Goal: Task Accomplishment & Management: Complete application form

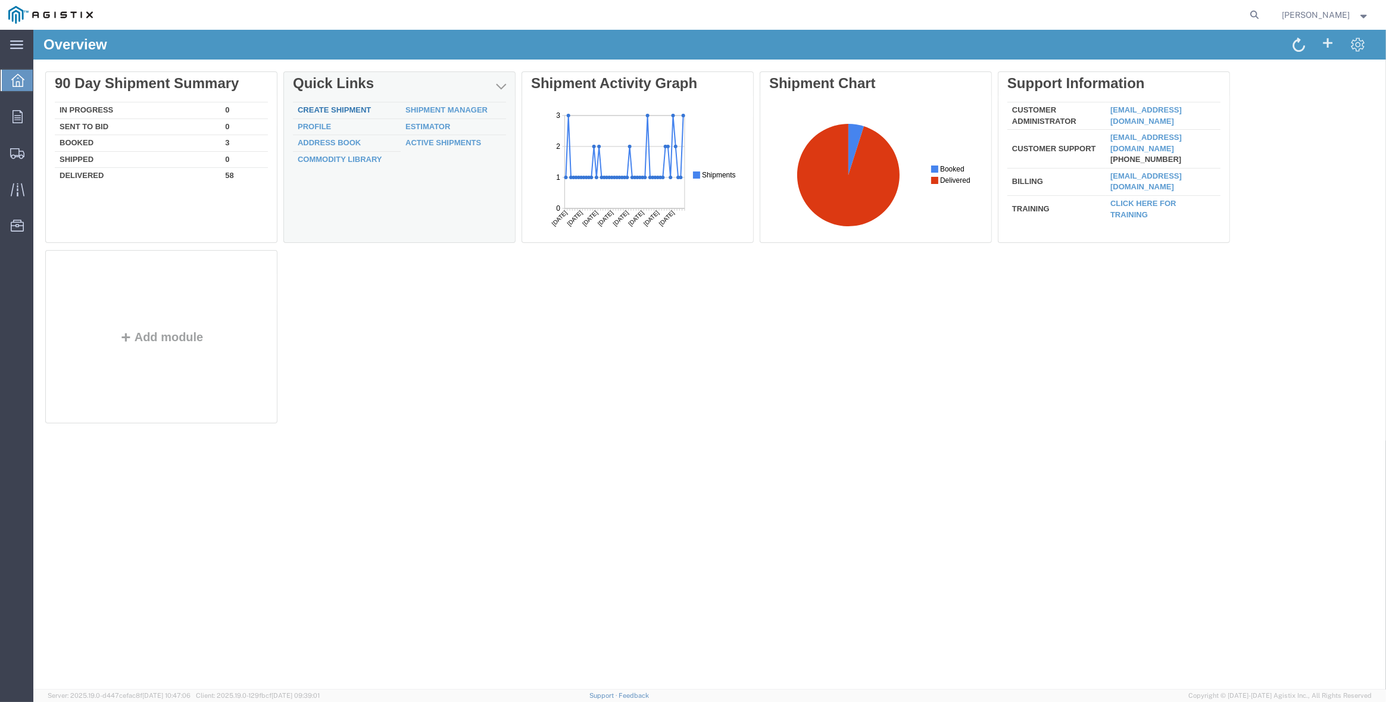
click at [323, 108] on link "Create Shipment" at bounding box center [334, 109] width 73 height 9
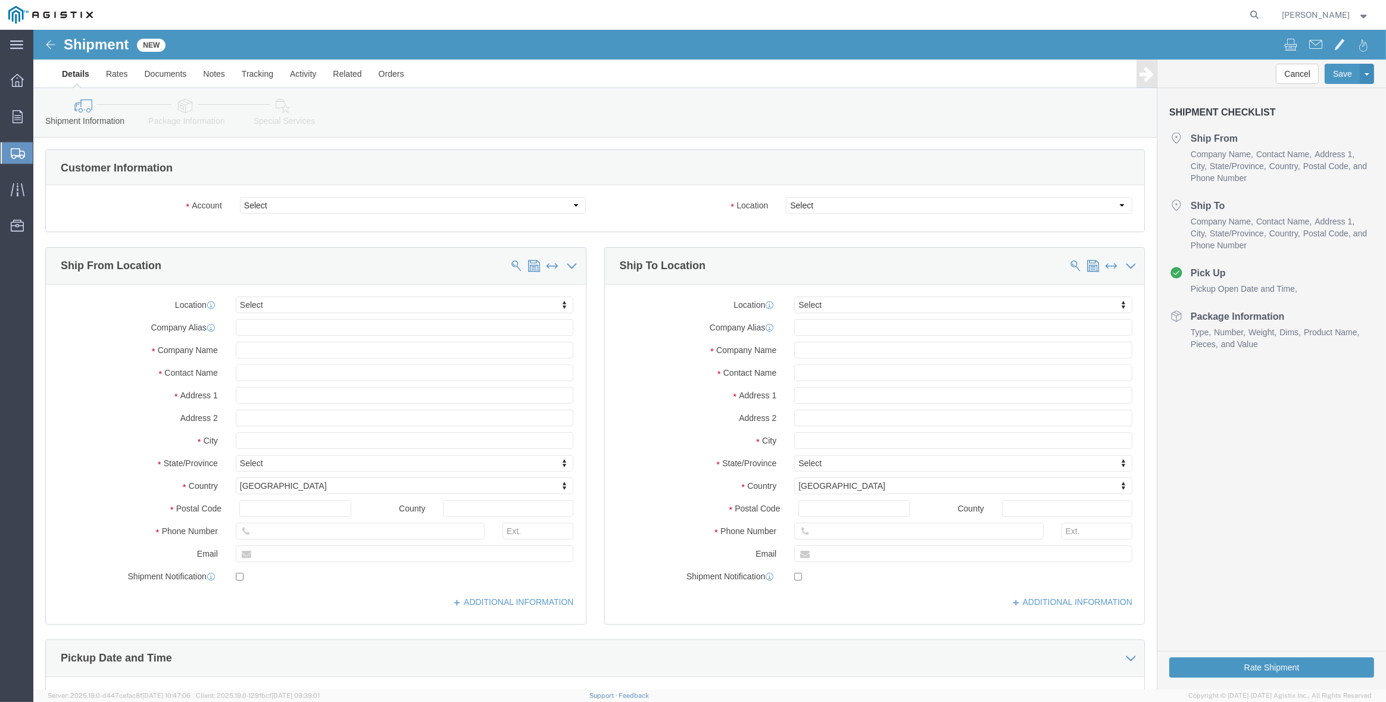
select select
click select "Select Inertia Engineering & Machine Works Inc PG&E"
select select "9596"
click select "Select Inertia Engineering & Machine Works Inc PG&E"
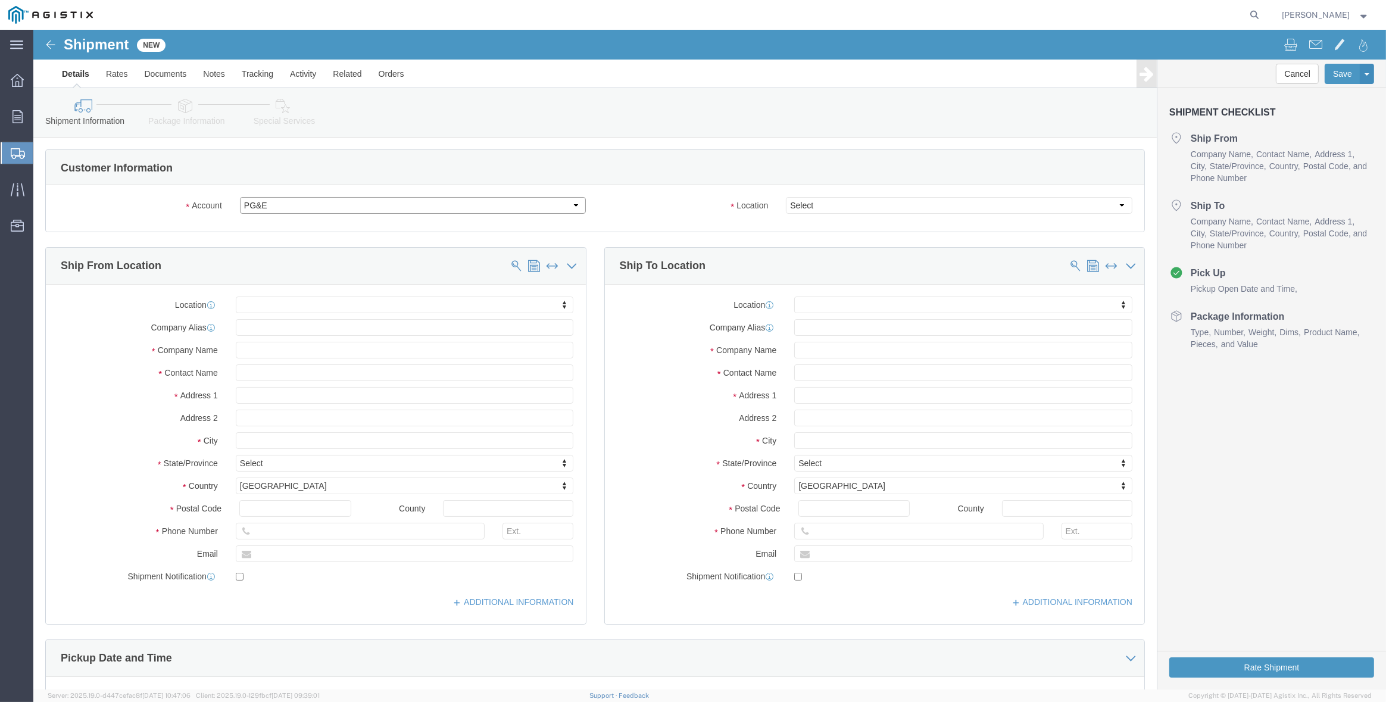
select select "PURCHORD"
select select
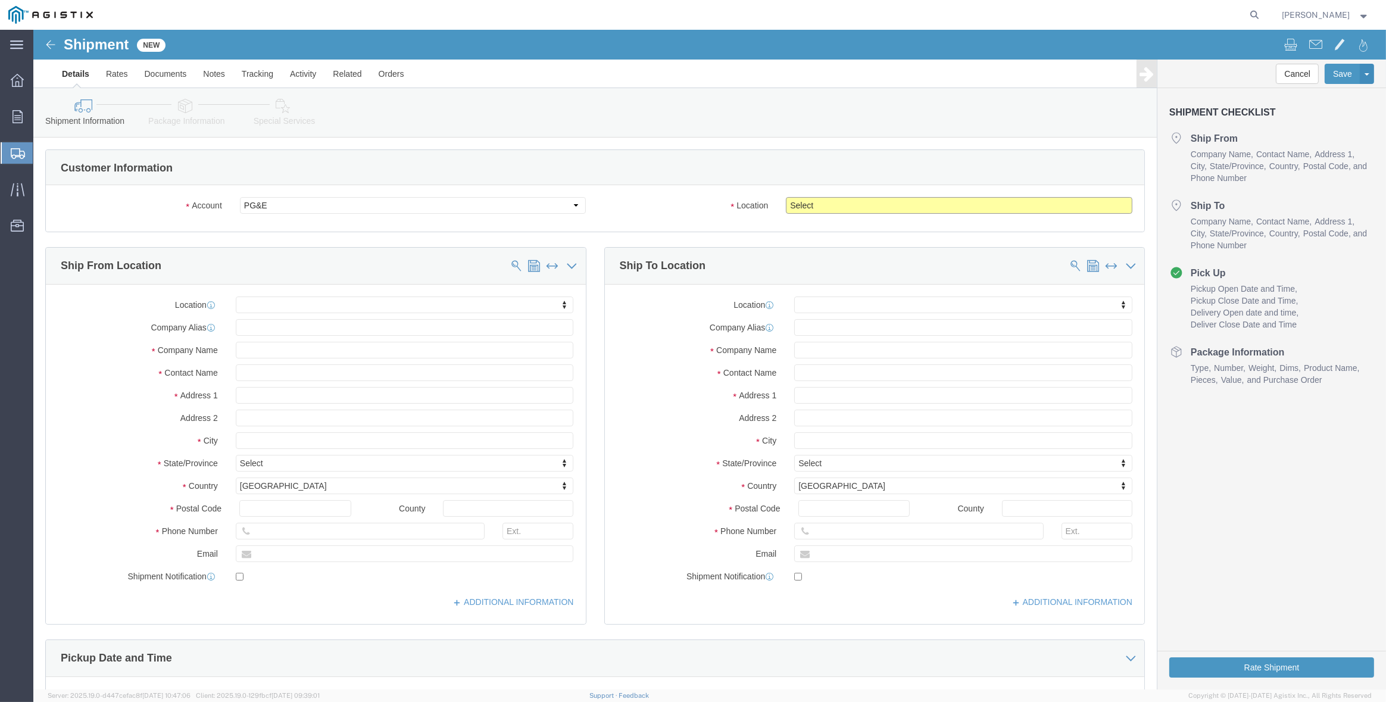
click select "Select All Others [GEOGRAPHIC_DATA] [GEOGRAPHIC_DATA] [GEOGRAPHIC_DATA] [GEOGRA…"
select select "19745"
click select "Select All Others [GEOGRAPHIC_DATA] [GEOGRAPHIC_DATA] [GEOGRAPHIC_DATA] [GEOGRA…"
click span
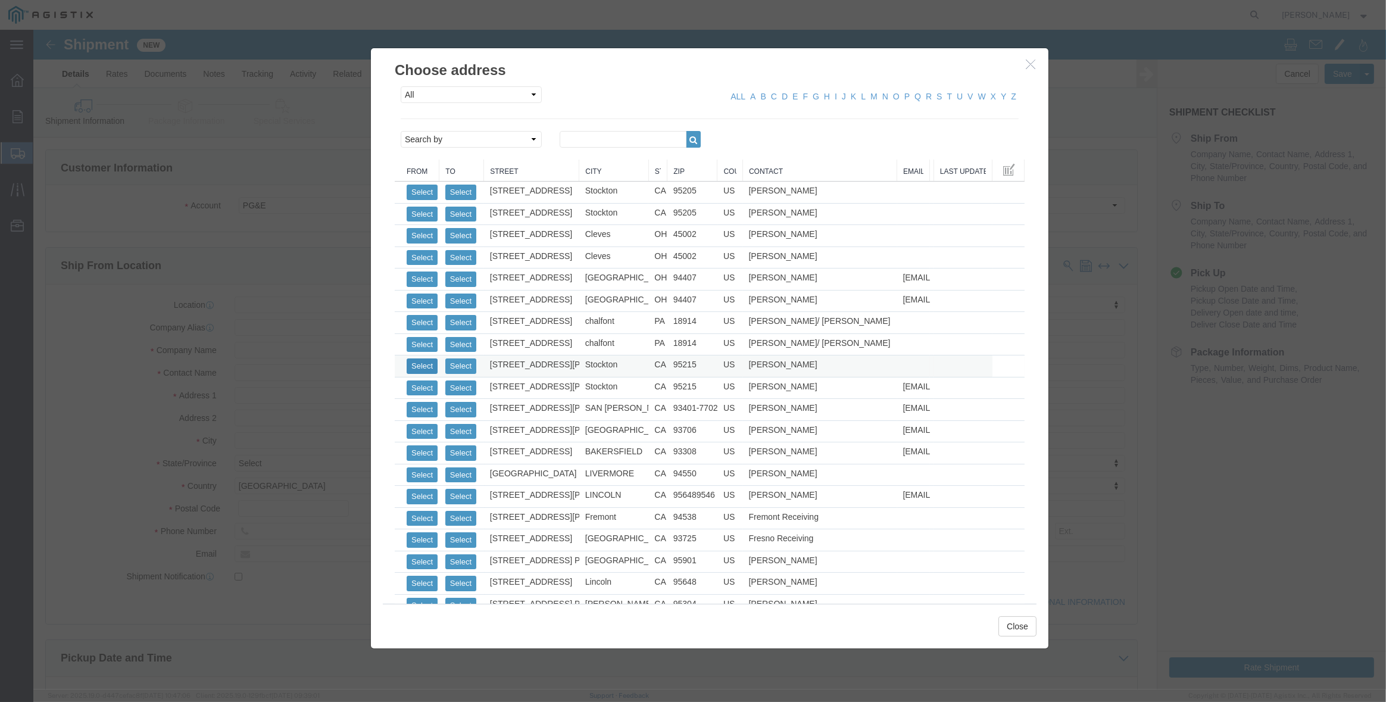
click button "Select"
select select
type input "MPS dba Inertia Engineering & Machine Works Inc"
type input "[PERSON_NAME]"
type input "[STREET_ADDRESS][PERSON_NAME]"
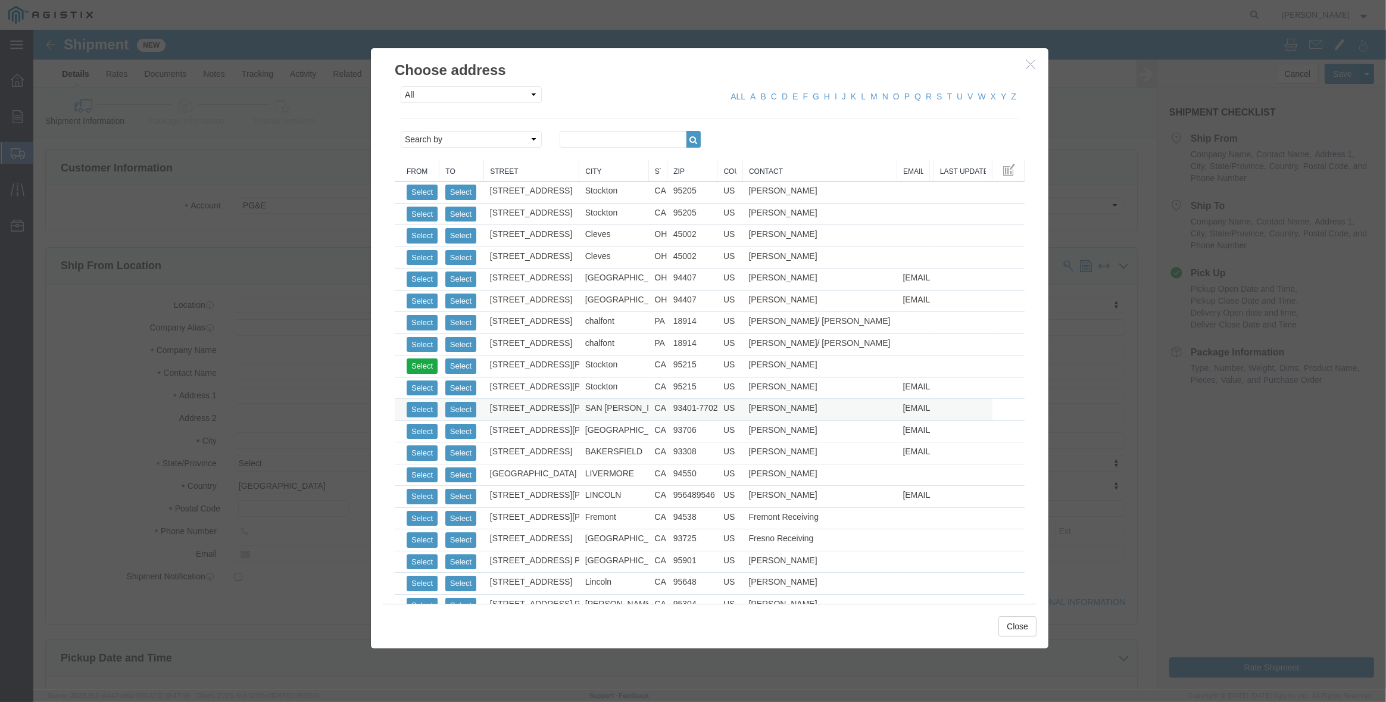
type input "Stockton"
type input "95215"
type input "[PHONE_NUMBER]"
select select "CA"
click button "Select"
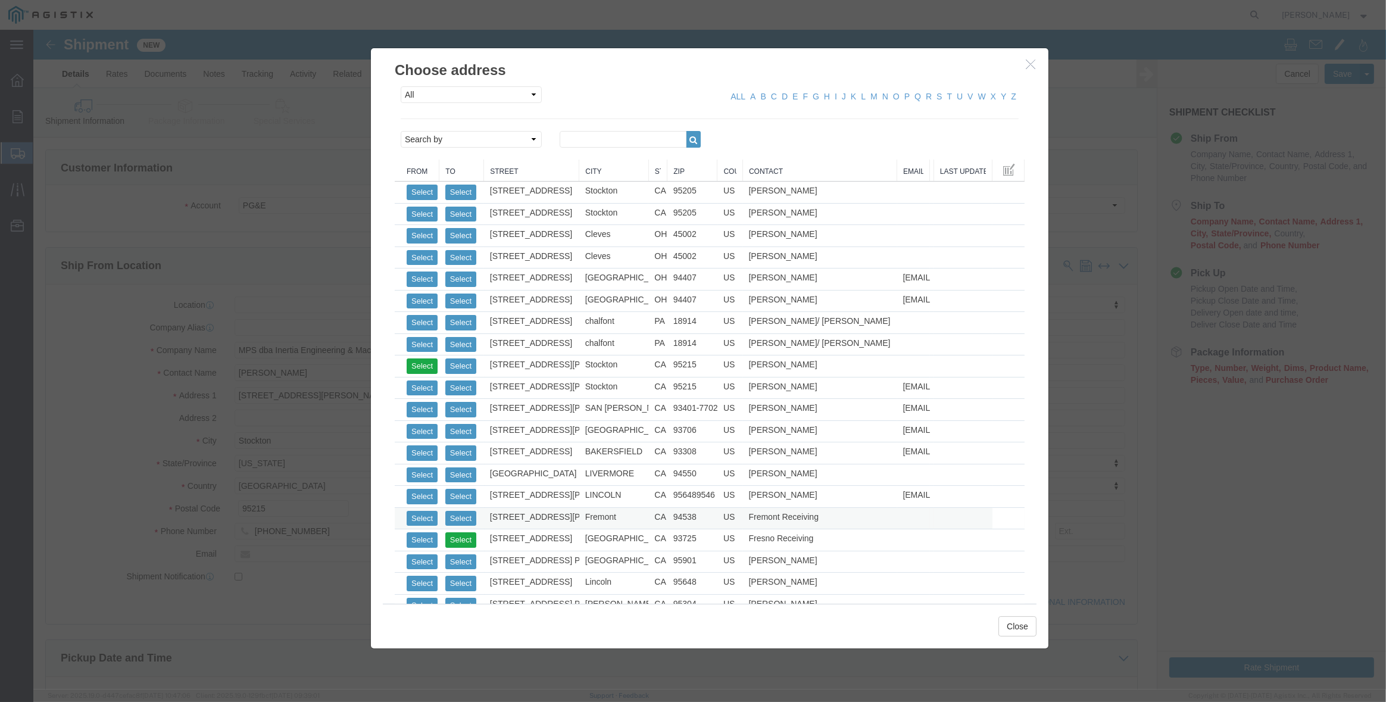
select select
type input "PG&E - [GEOGRAPHIC_DATA]"
type input "Pacific Gas & Electric Company"
type input "Fresno Receiving"
type input "[STREET_ADDRESS]"
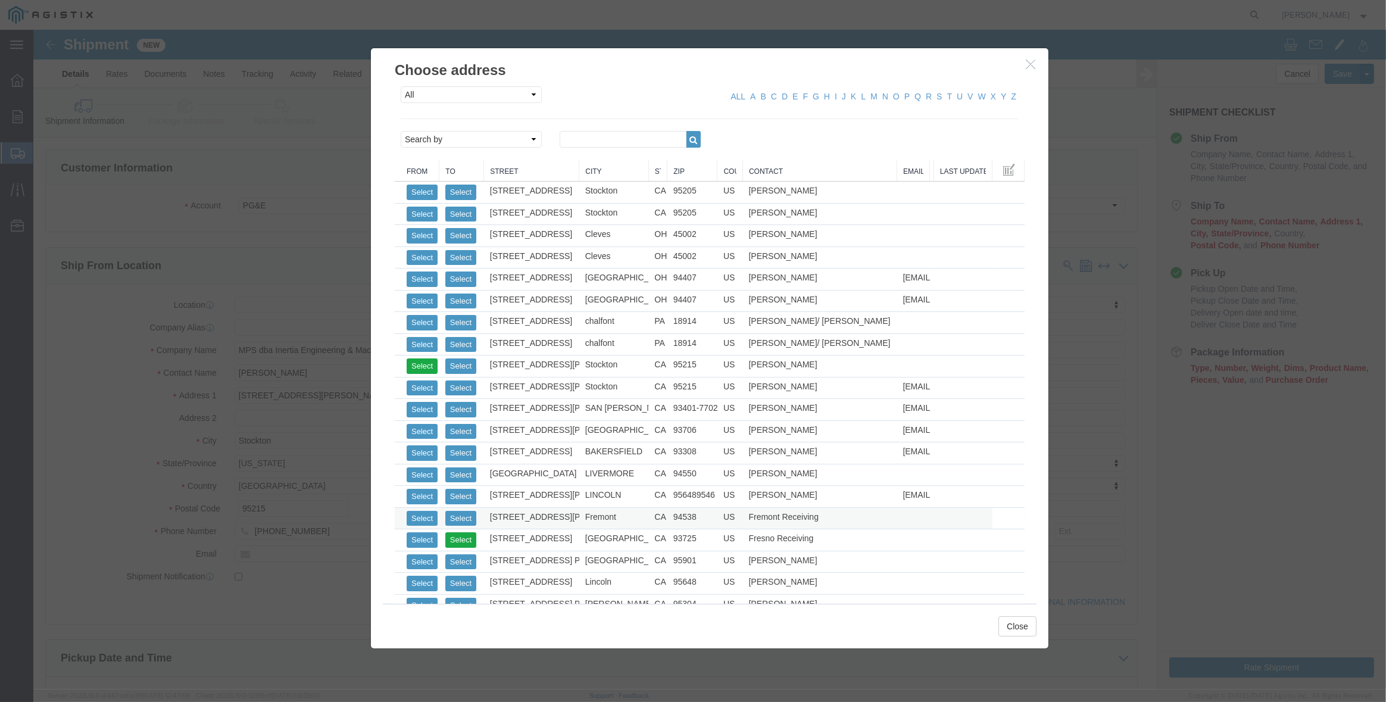
type input "[GEOGRAPHIC_DATA]"
type input "93725"
type input "[PHONE_NUMBER]"
select select "CA"
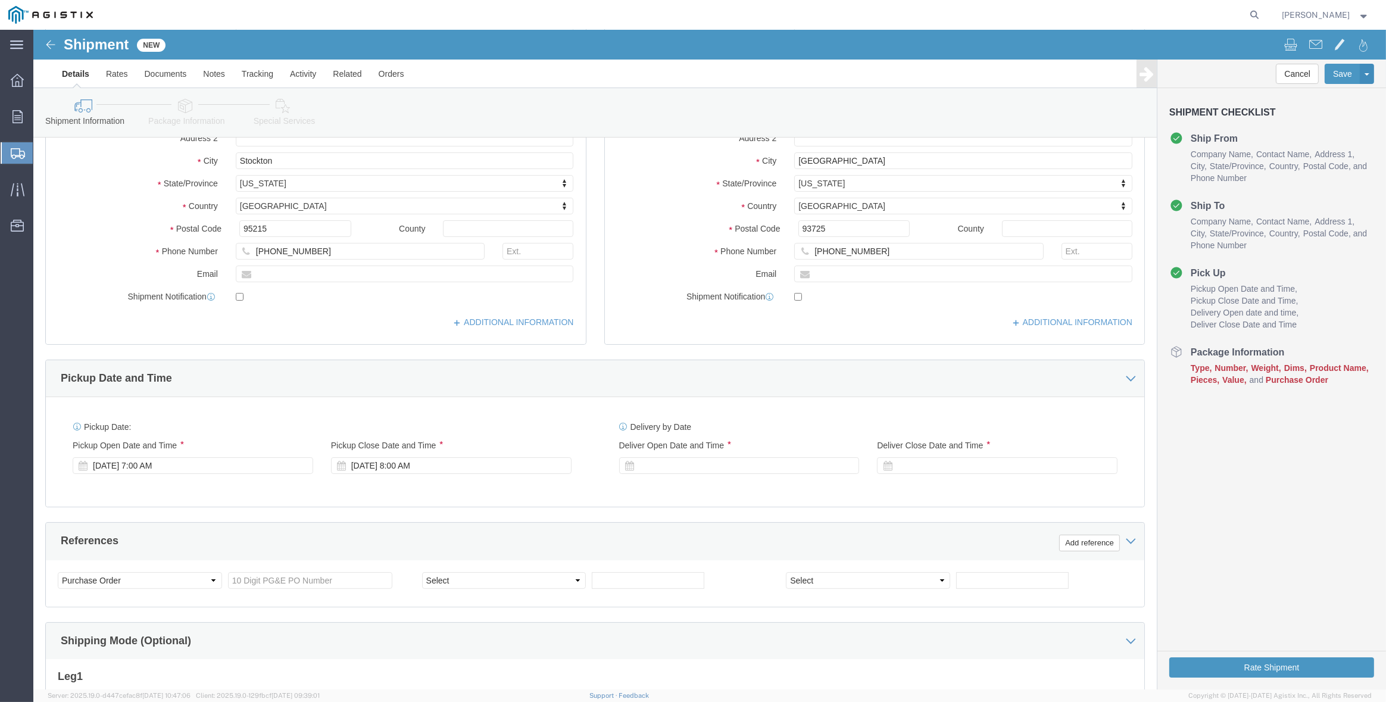
scroll to position [298, 0]
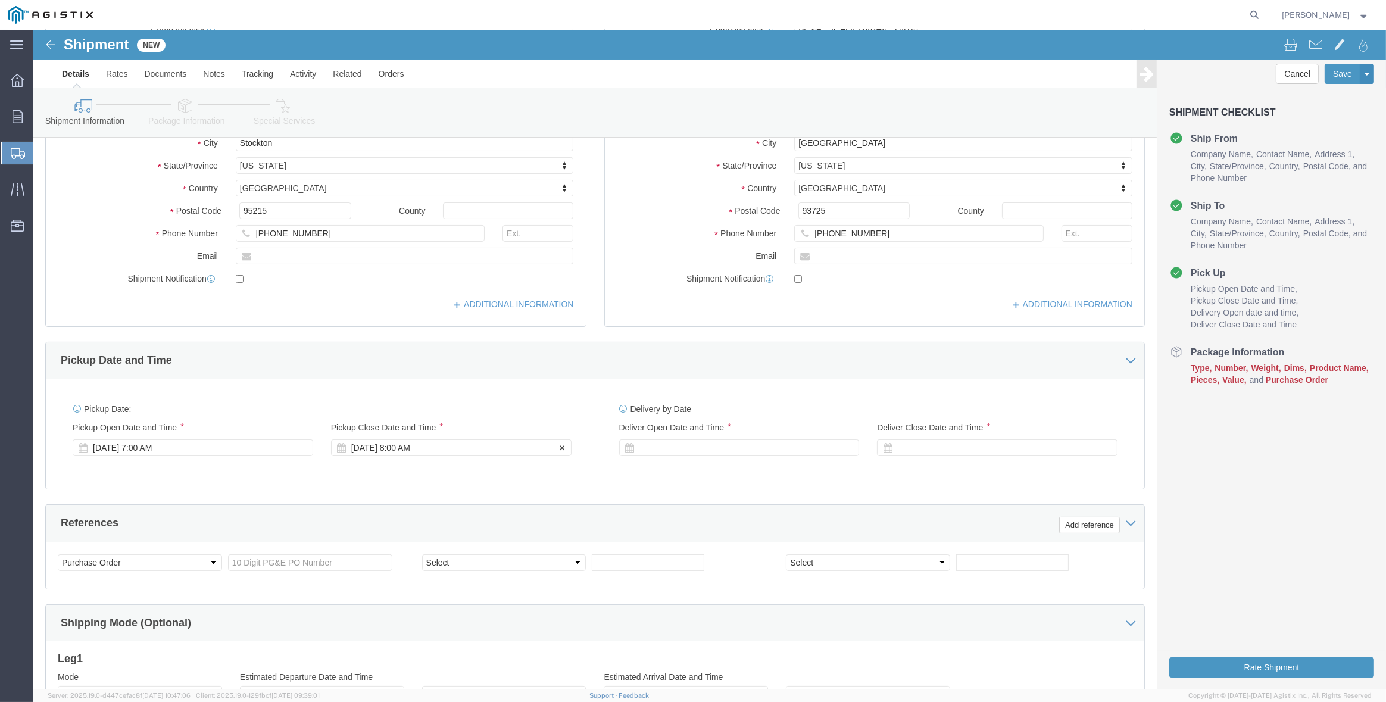
click div "[DATE] 8:00 AM"
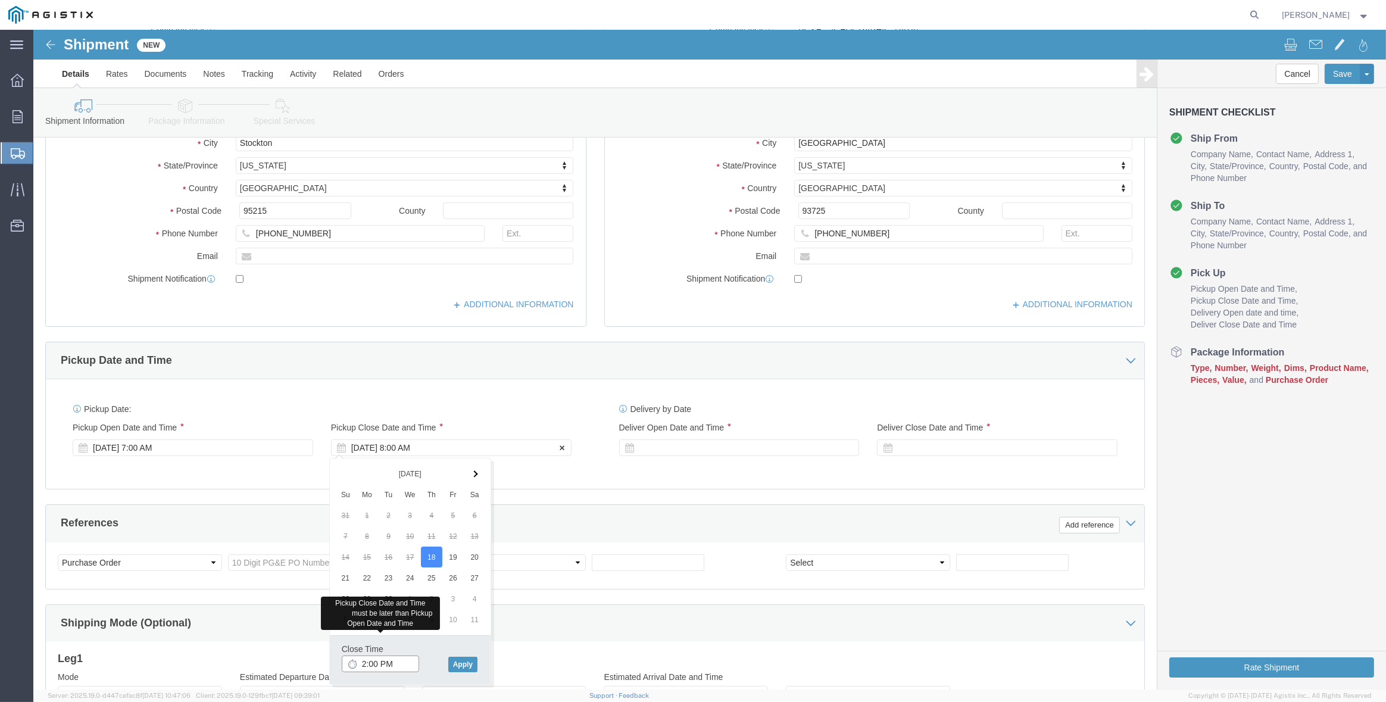
type input "2:00 PM"
click button "Apply"
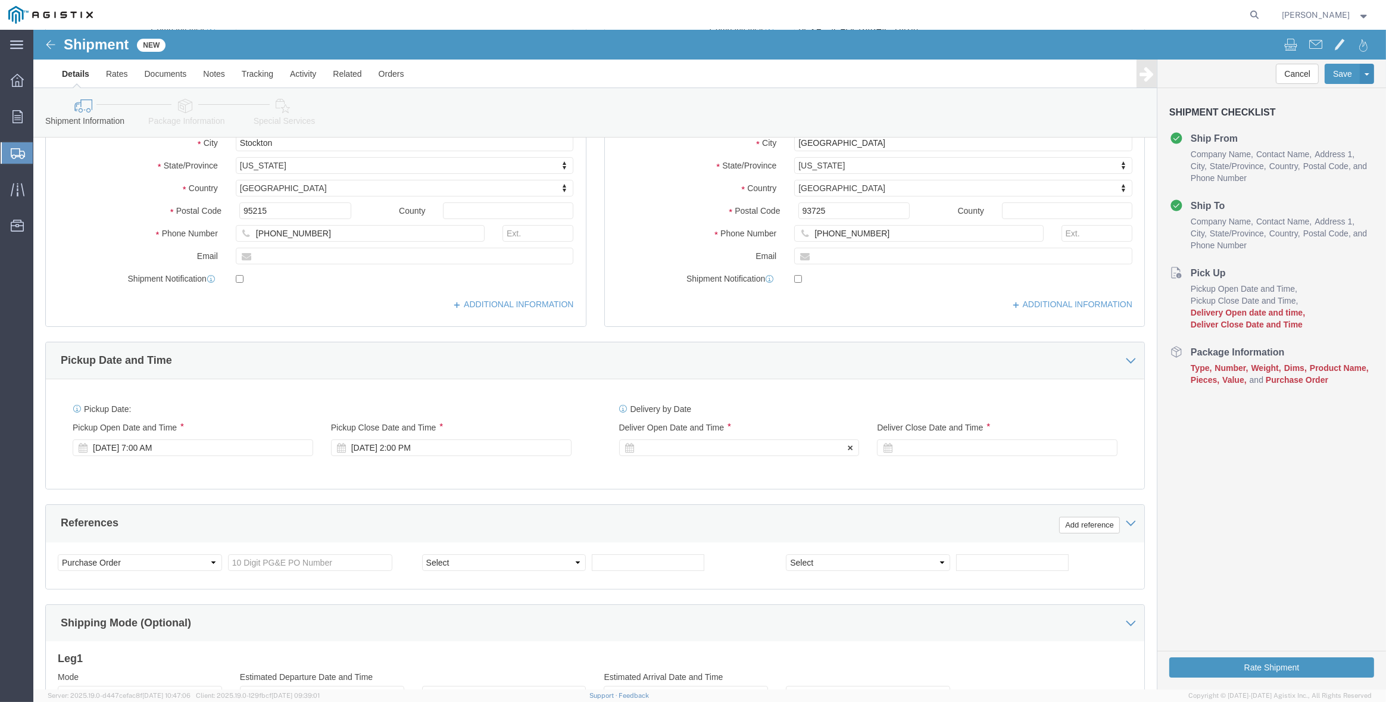
click div
click input "3:00 PM"
type input "8:00 AM"
click button "Apply"
click div
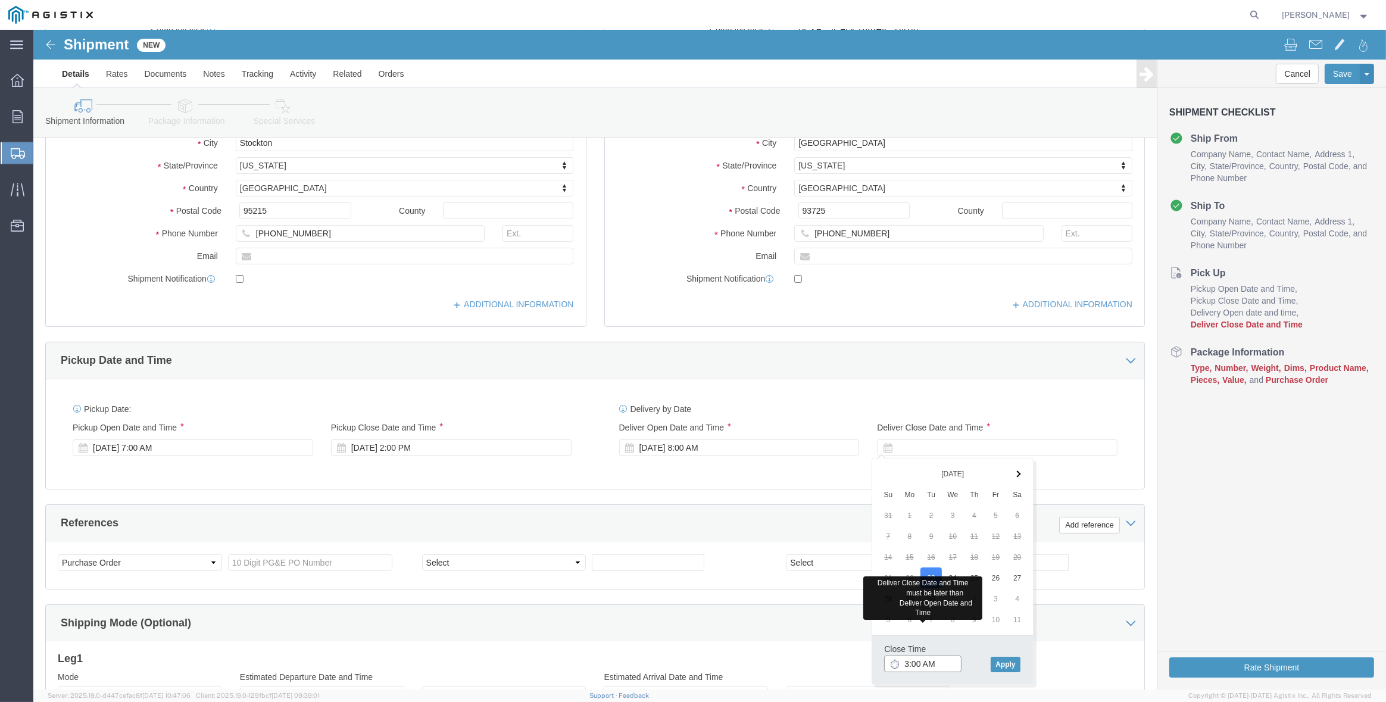
type input "3:00 AM"
type input "PM:00 AM"
type input "3:00 PM"
click button "Apply"
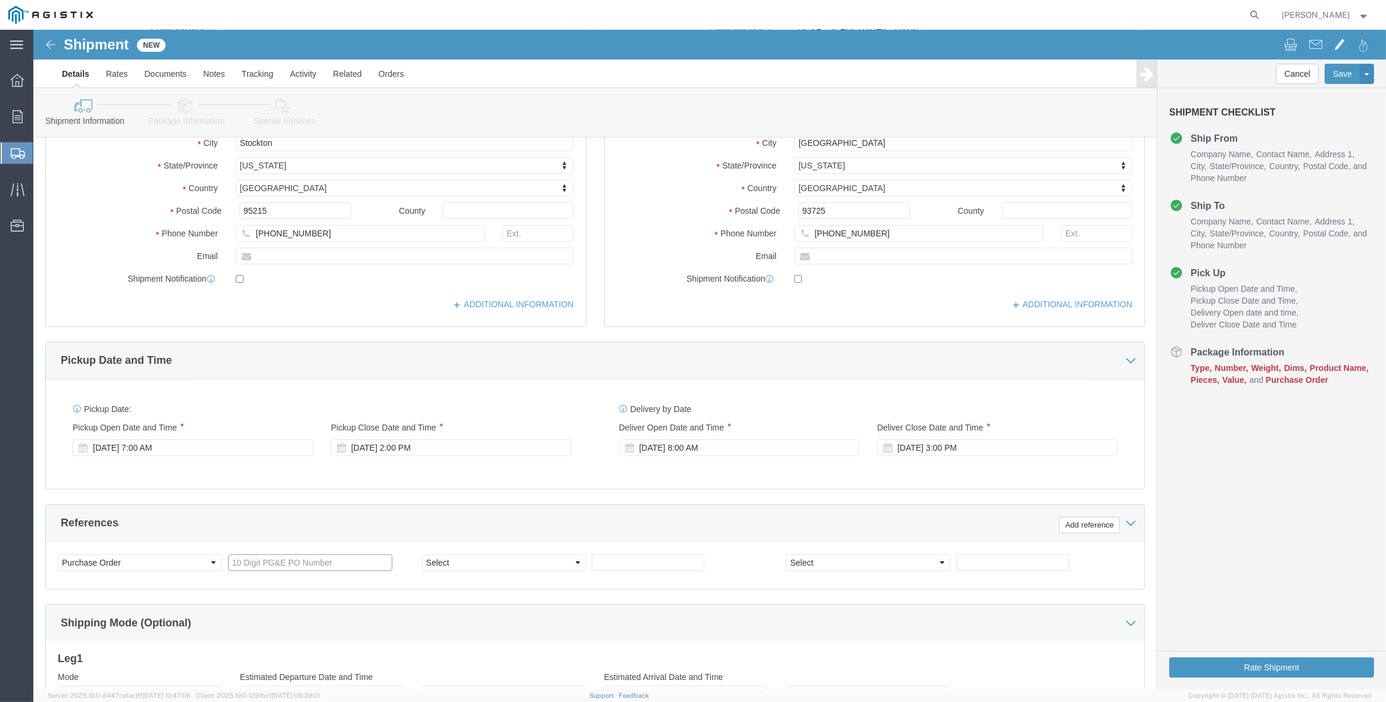
click input "text"
type input "3501412327"
select select "SALEORDR"
type input "295503"
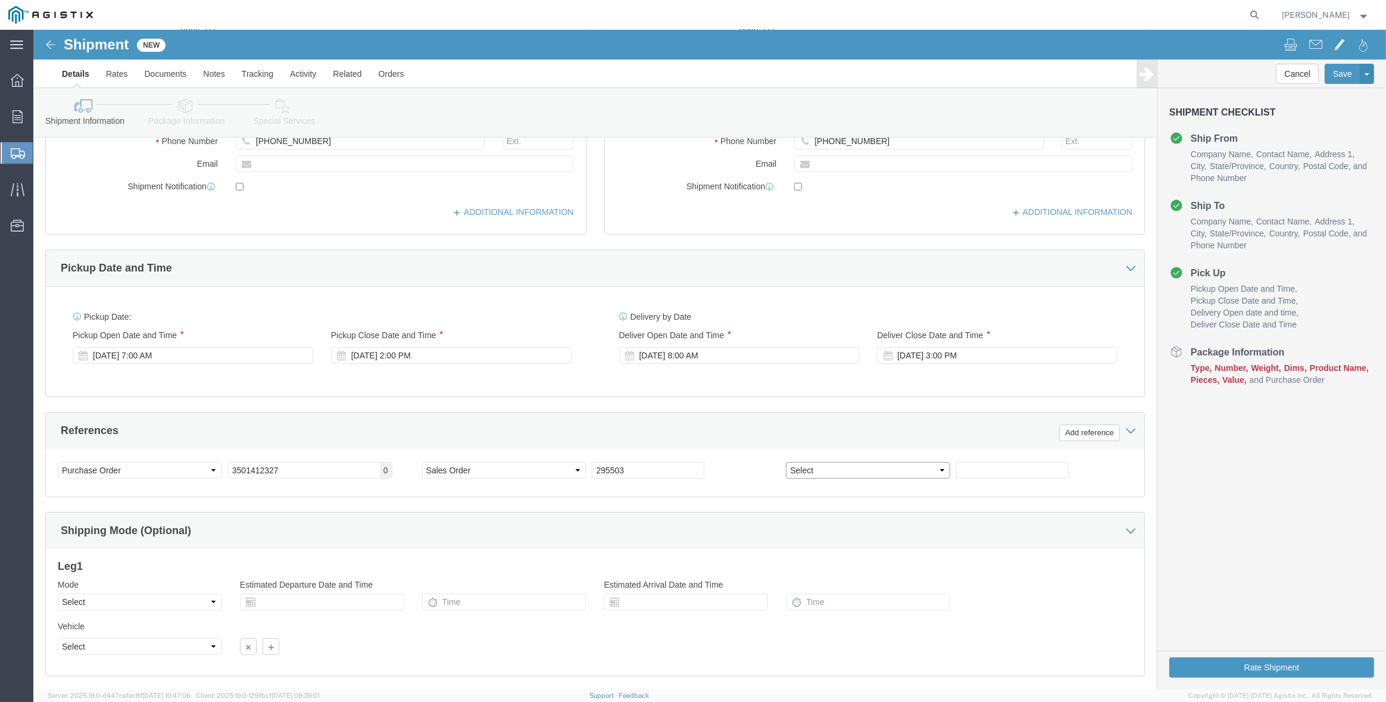
scroll to position [459, 0]
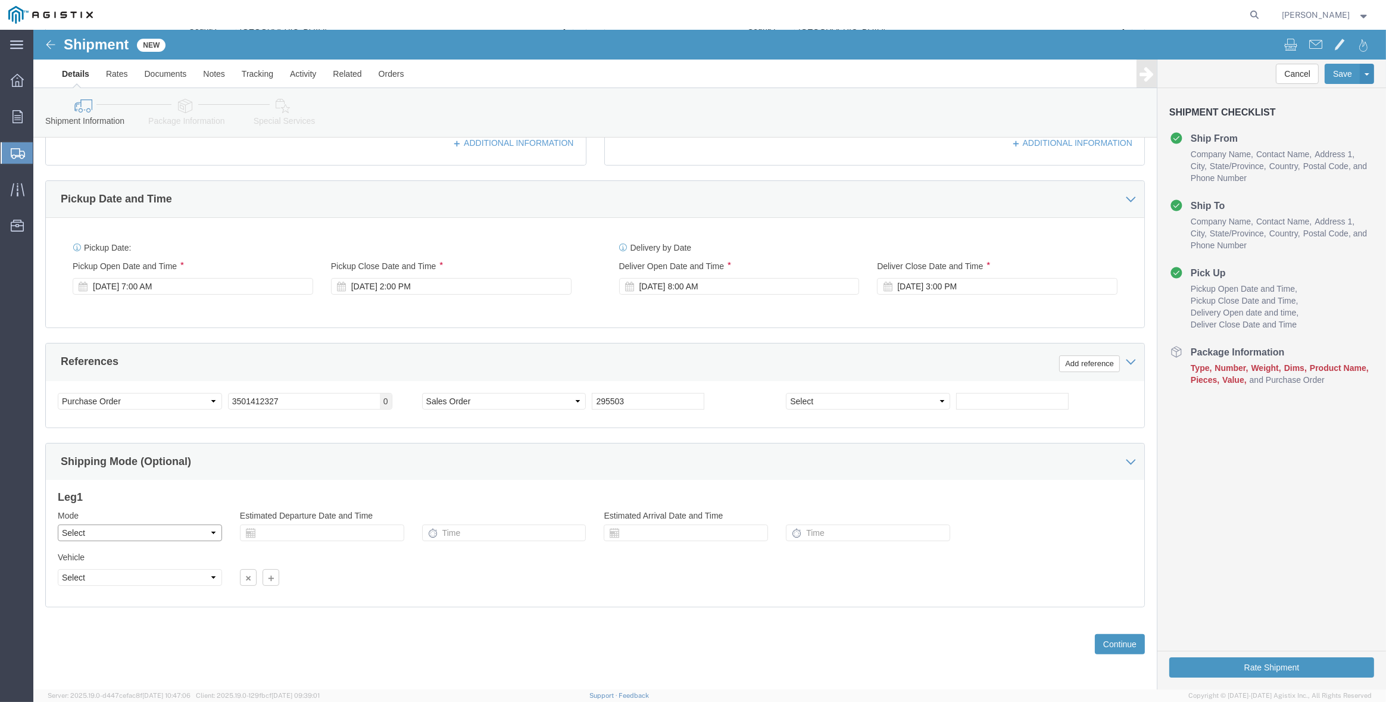
click select "Select Air Less than Truckload Multi-Leg Ocean Freight Rail Small Parcel Truckl…"
select select "TL"
click select "Select Air Less than Truckload Multi-Leg Ocean Freight Rail Small Parcel Truckl…"
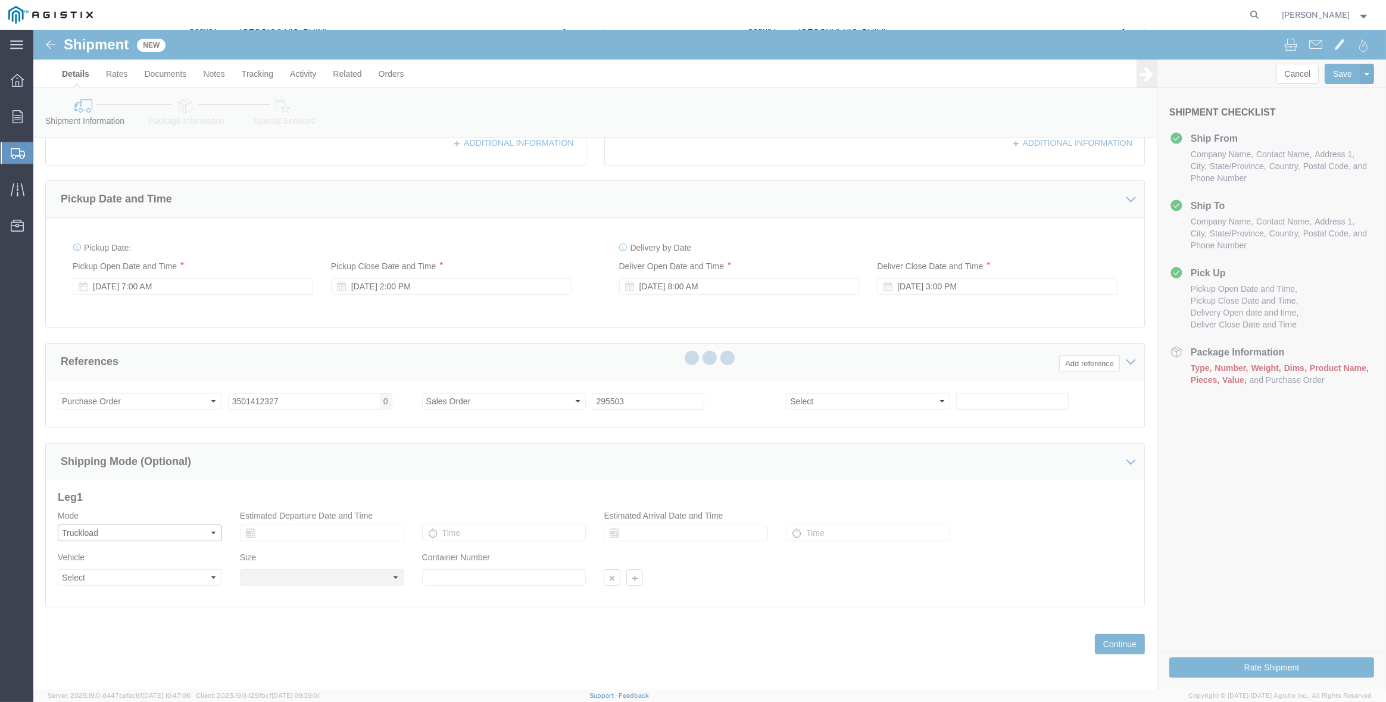
select select
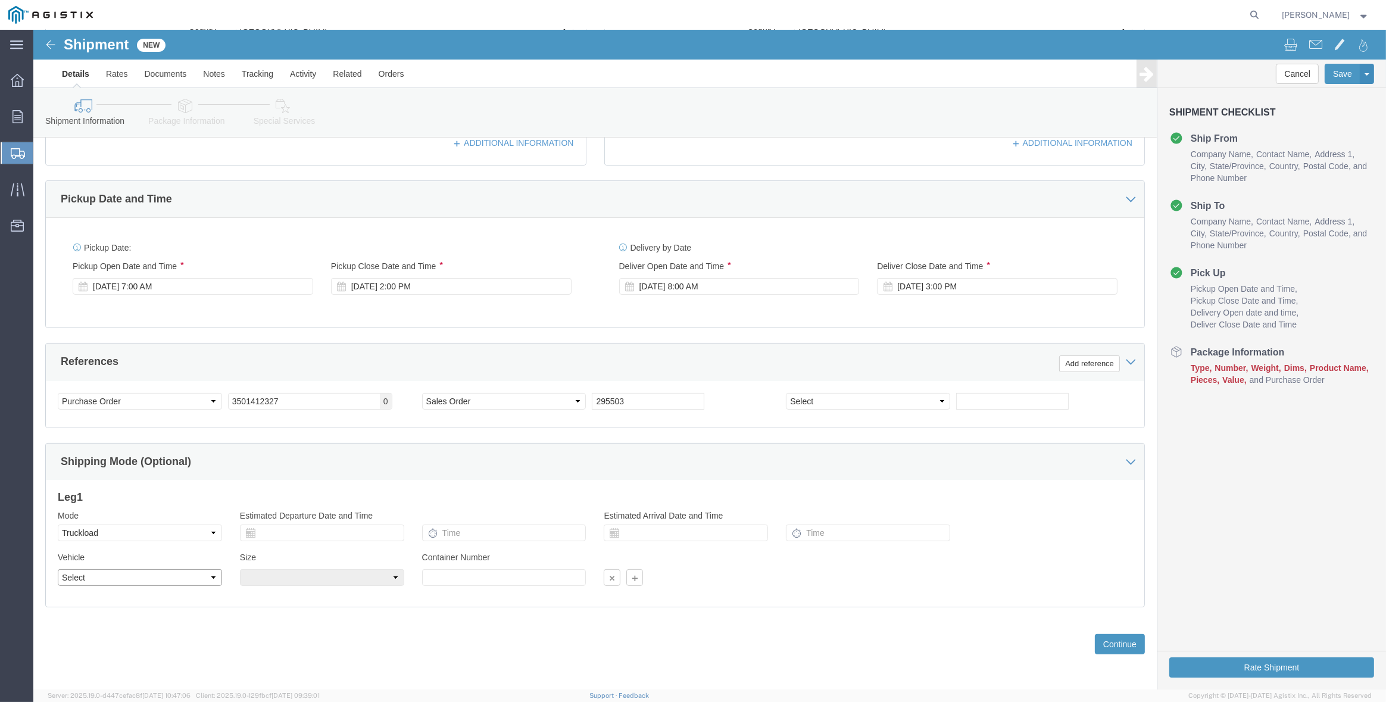
click select "Select 1-Ton (PSS) 10 Wheel 10 Yard Dump Truck 20 Yard Dump Truck Bobtail Botto…"
select select "FLBD"
click select "Select 1-Ton (PSS) 10 Wheel 10 Yard Dump Truck 20 Yard Dump Truck Bobtail Botto…"
click select "Select 35 Feet 20 Feet 28 Feet 53 Feet 40 Feet 48 Feet"
select select "53FT"
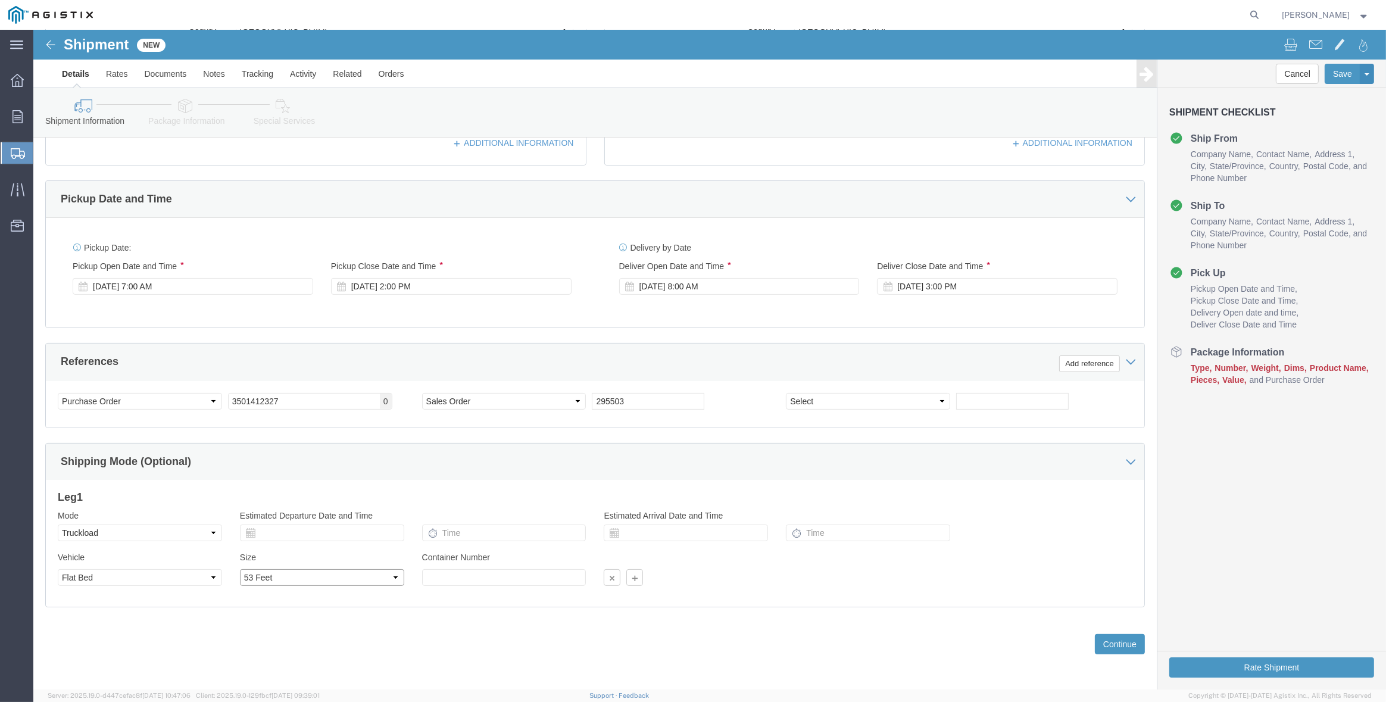
click select "Select 35 Feet 20 Feet 28 Feet 53 Feet 40 Feet 48 Feet"
drag, startPoint x: 566, startPoint y: 616, endPoint x: 731, endPoint y: 615, distance: 165.0
click div "Previous Continue"
click button "Continue"
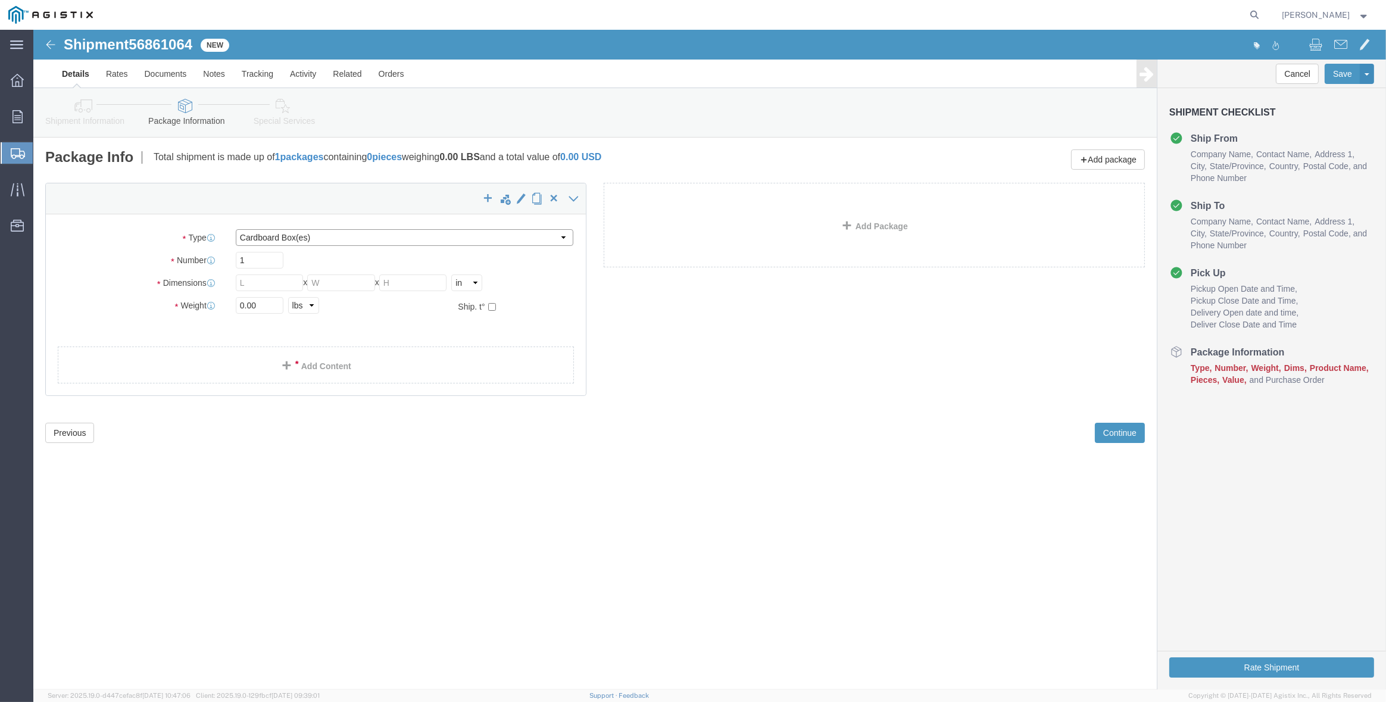
click select "Select Bulk Bundle(s) Cardboard Box(es) Carton(s) Crate(s) Drum(s) (Fiberboard)…"
select select "CRAT"
click select "Select Bulk Bundle(s) Cardboard Box(es) Carton(s) Crate(s) Drum(s) (Fiberboard)…"
click input "1"
type input "16"
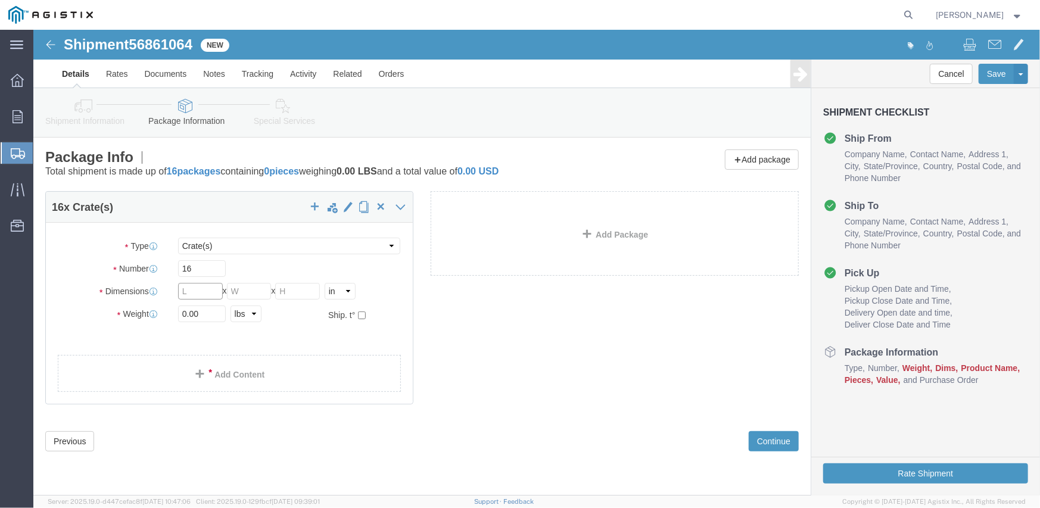
click input "text"
type input "139"
type input "47"
type input "48"
type input "12800"
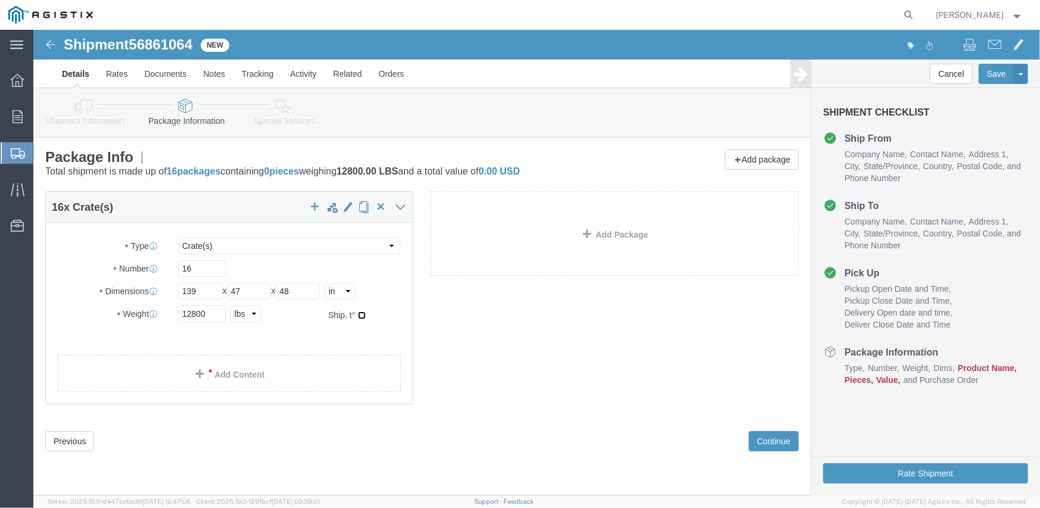
click button
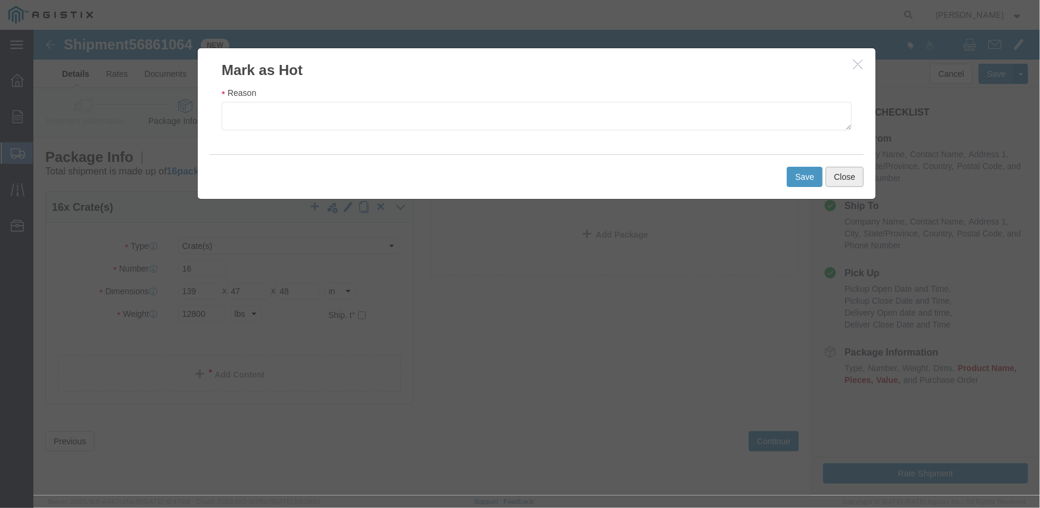
click button "Close"
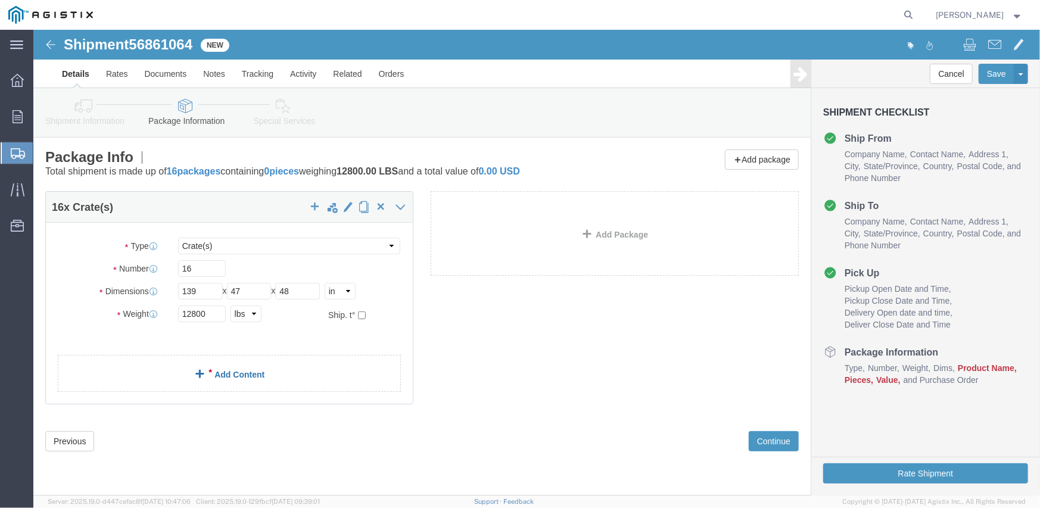
click link "Add Content"
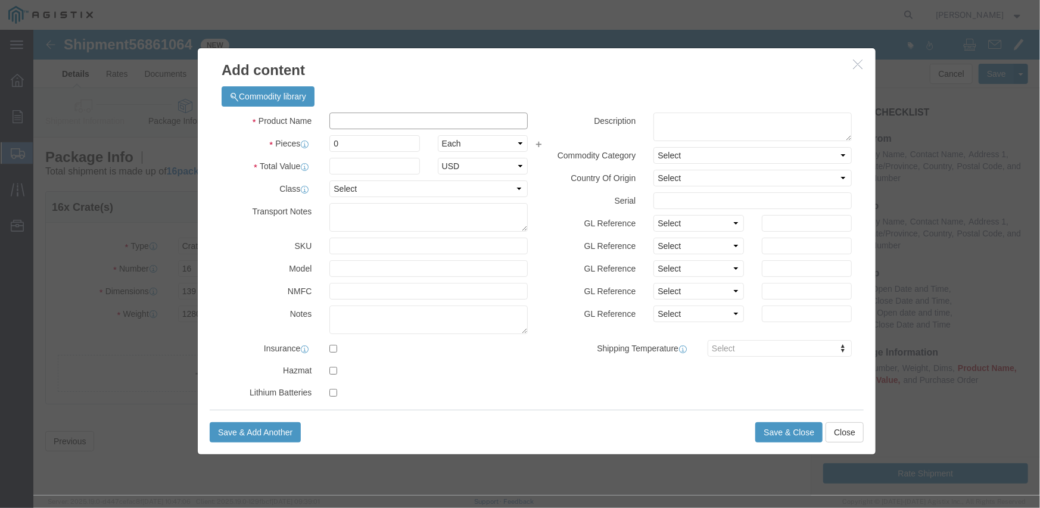
click input "text"
type input "M343960"
type input "16"
type input "82,882.40"
select select "USD"
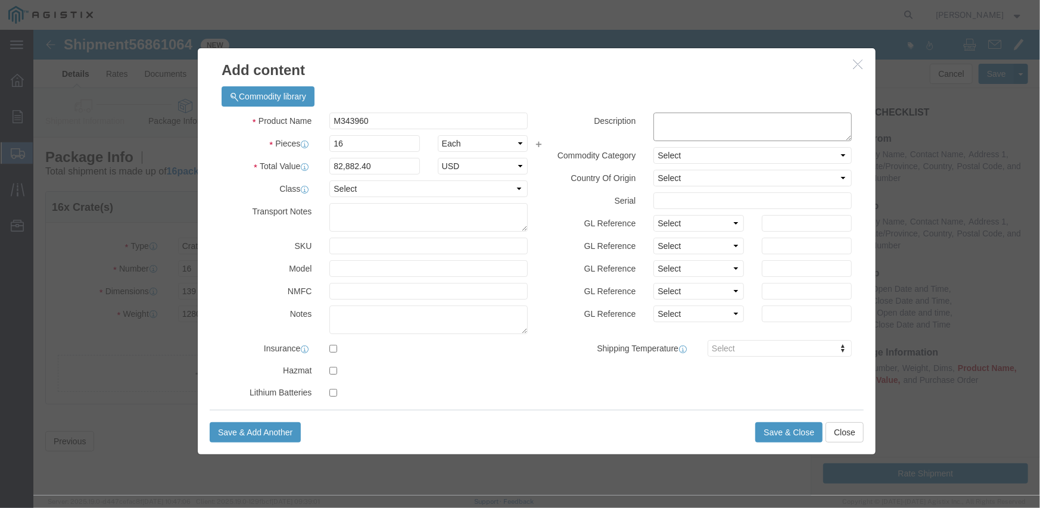
click textarea
paste textarea "L26SLSUG3J21"
type textarea "L26SLSUG3J21"
click select "Select Account Type Activity ID Airline Appointment Number ASN Batch Number Bil…"
select select "PURCHORD"
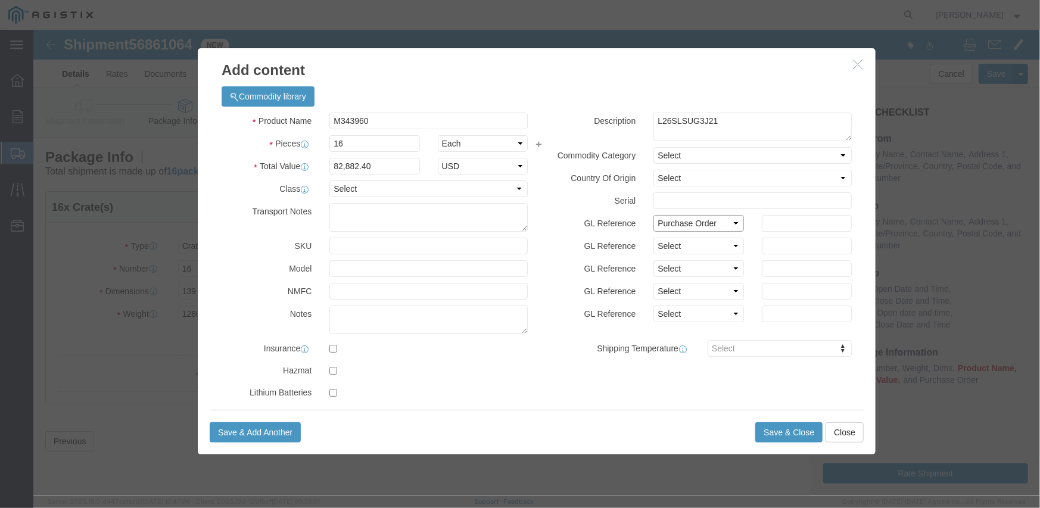
click select "Select Account Type Activity ID Airline Appointment Number ASN Batch Number Bil…"
type input "3501412327"
select select "SALEORDR"
type input "295503"
click button "Save & Close"
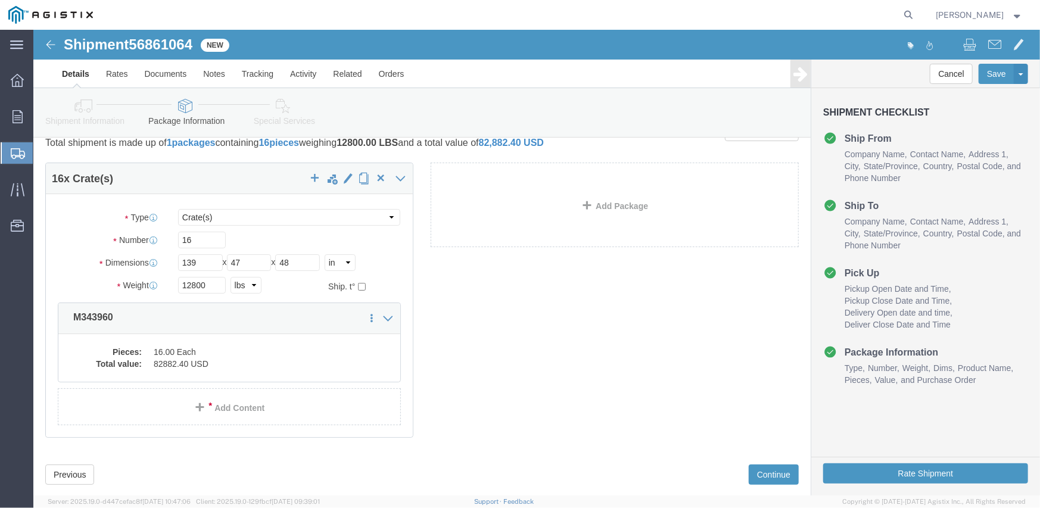
scroll to position [54, 0]
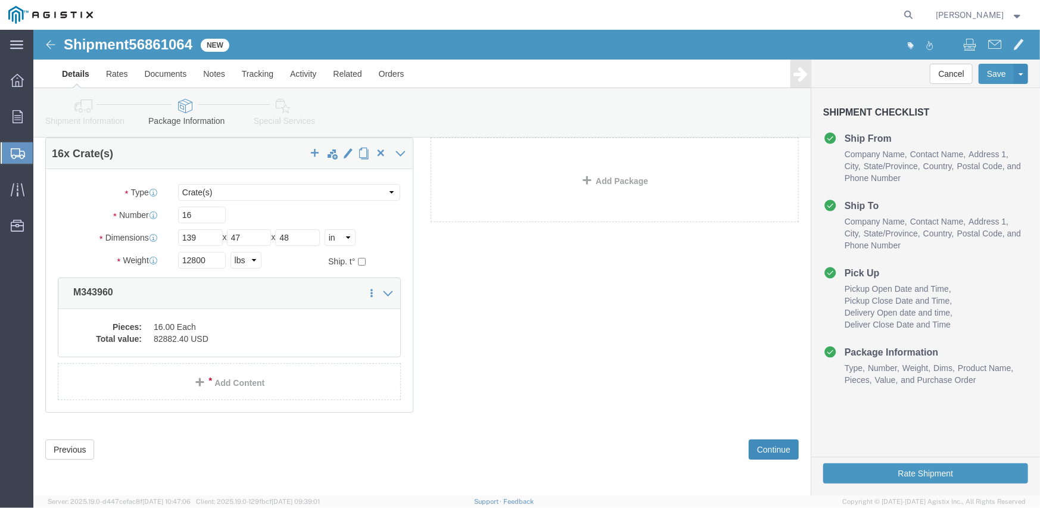
click button "Continue"
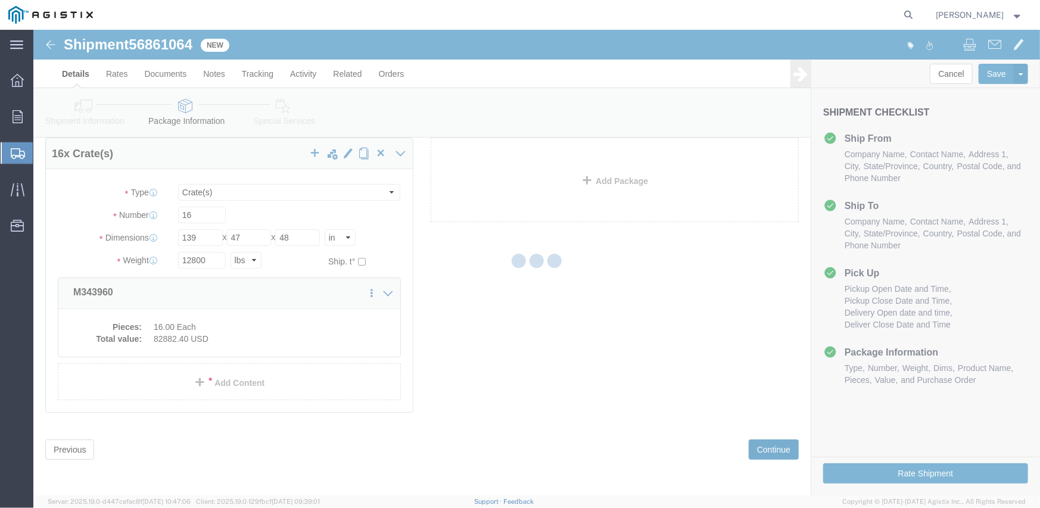
select select
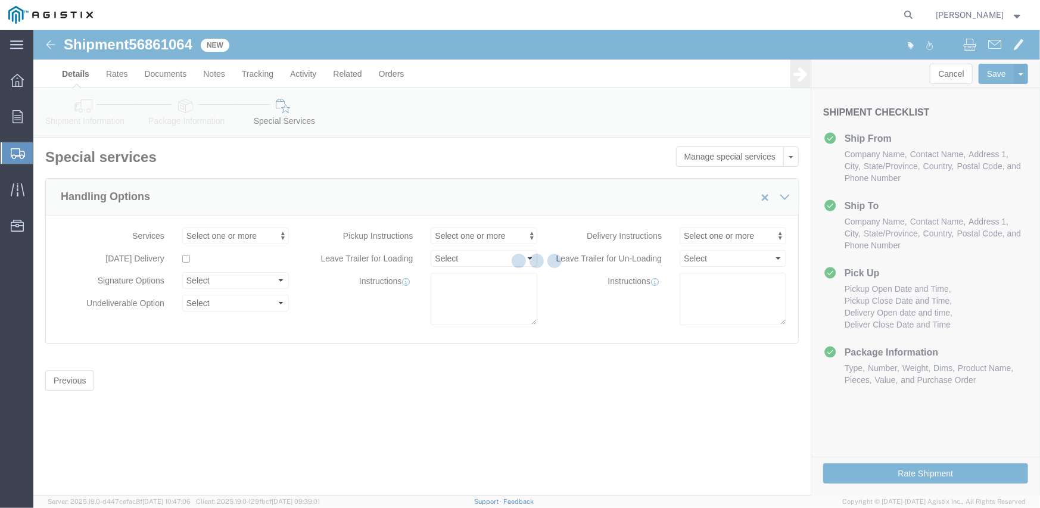
scroll to position [0, 0]
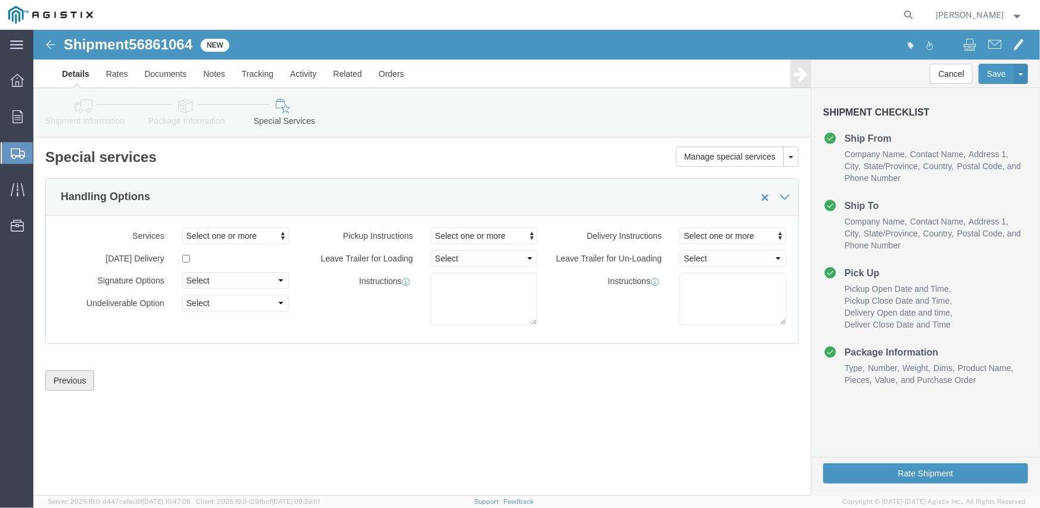
click button "Previous"
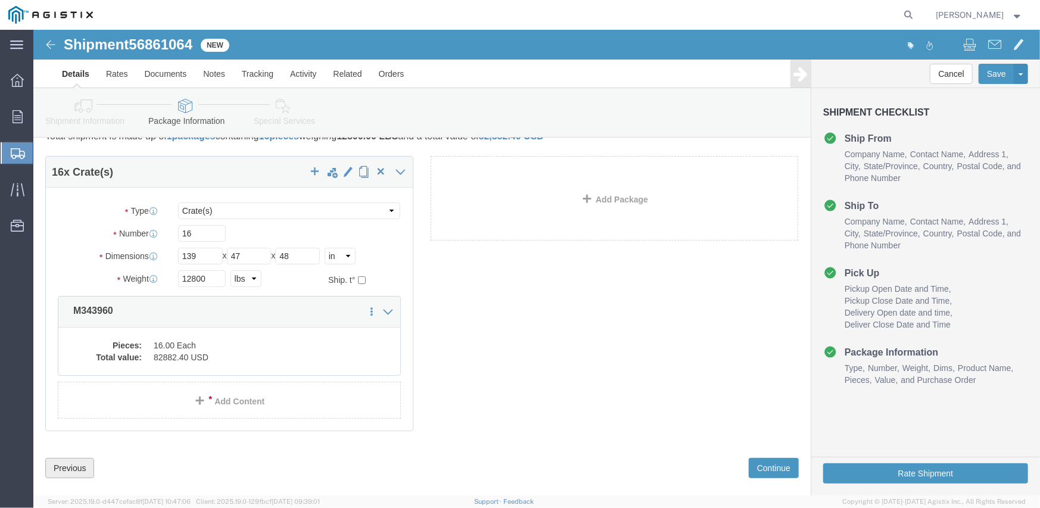
scroll to position [54, 0]
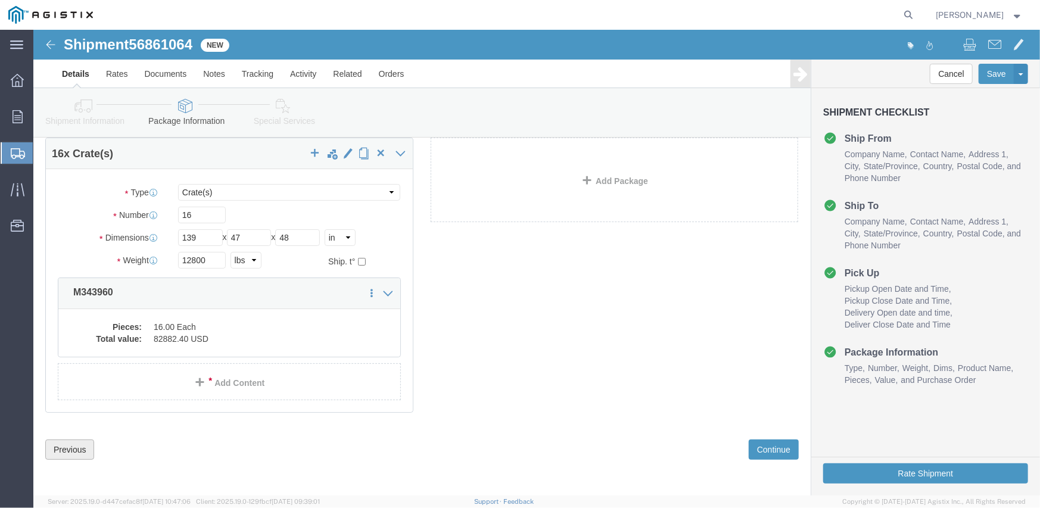
click button "Previous"
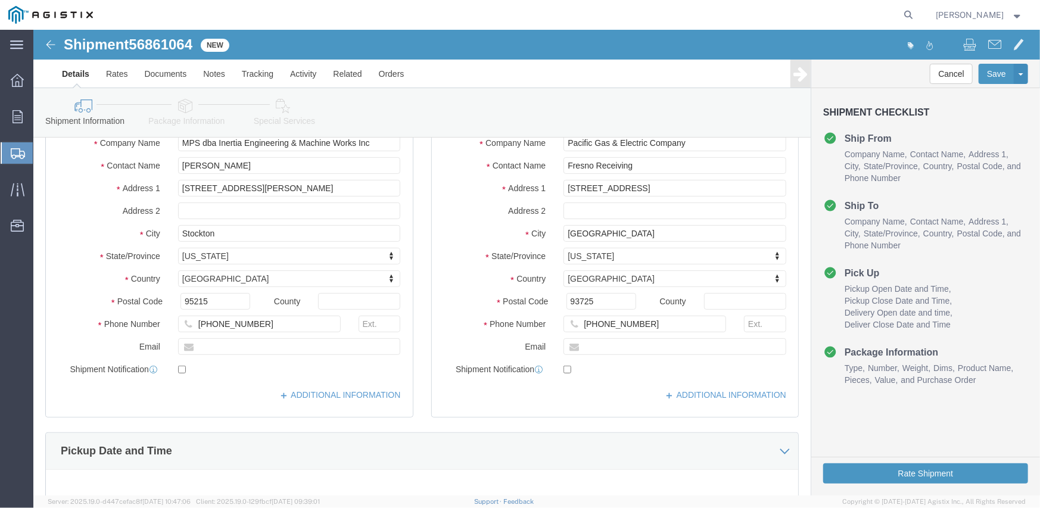
scroll to position [292, 0]
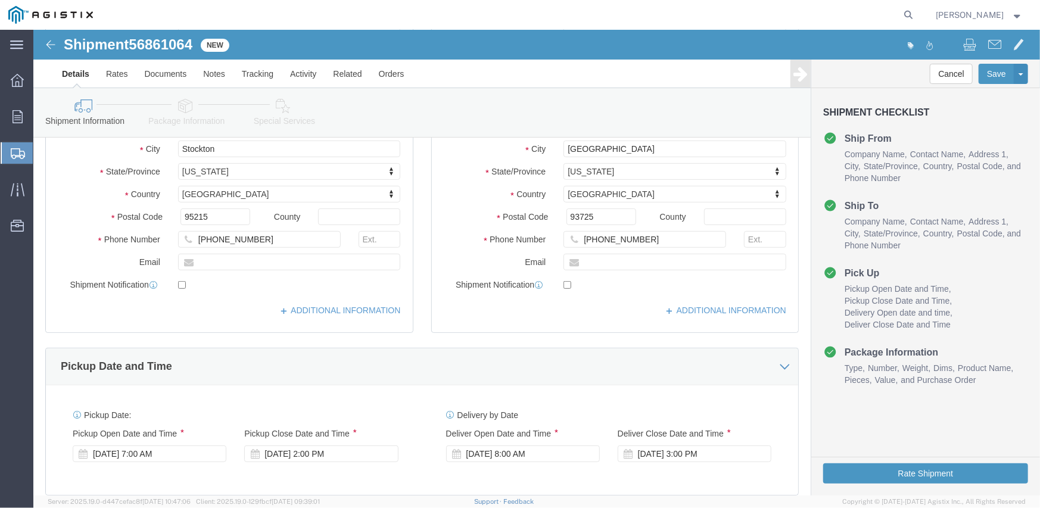
click div "ADDITIONAL INFORMATION"
click link "ADDITIONAL INFORMATION"
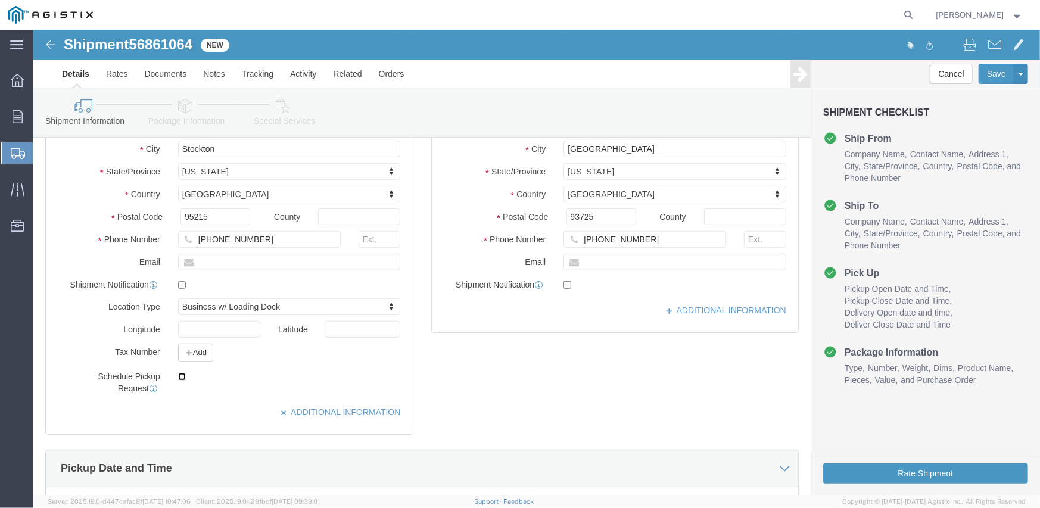
click input "checkbox"
checkbox input "true"
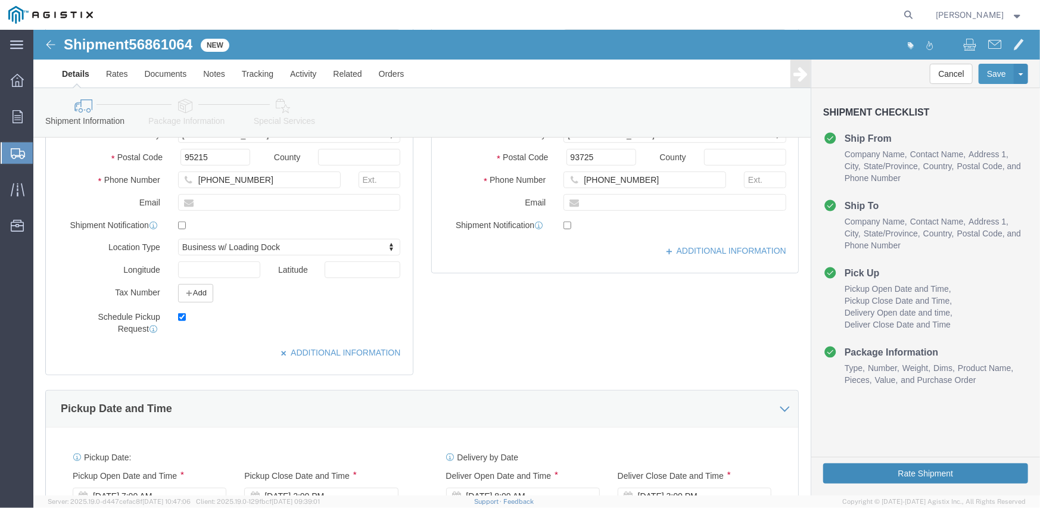
click button "Rate Shipment"
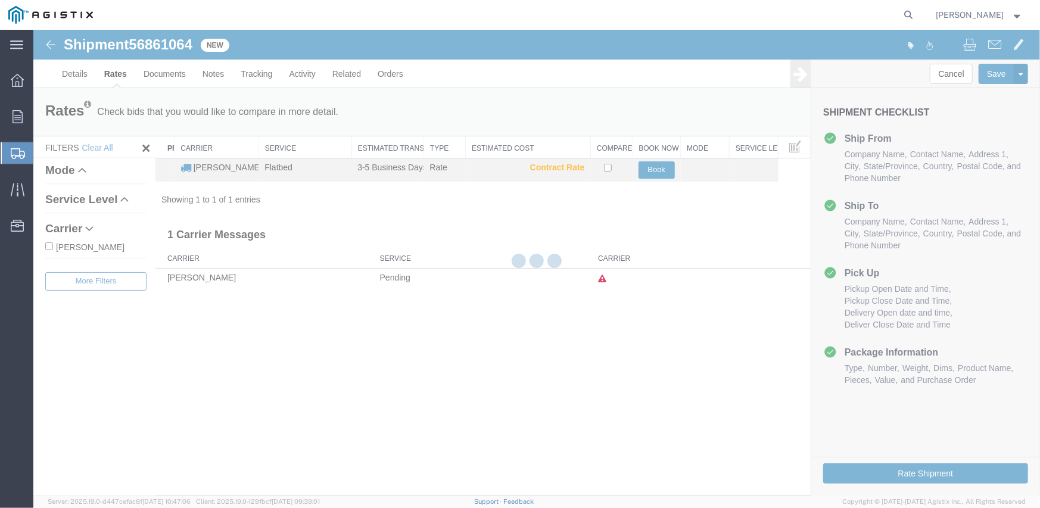
scroll to position [0, 0]
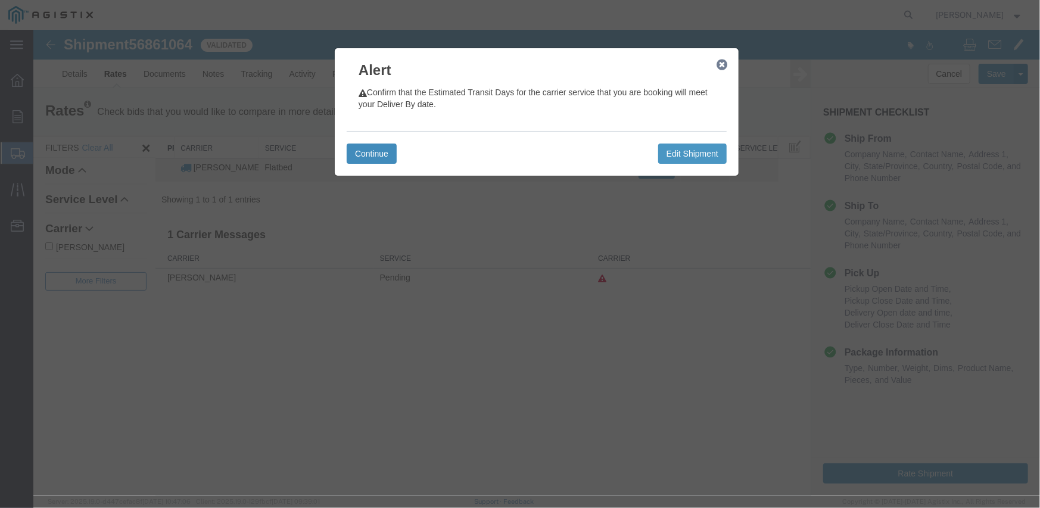
click at [365, 151] on button "Continue" at bounding box center [371, 153] width 50 height 20
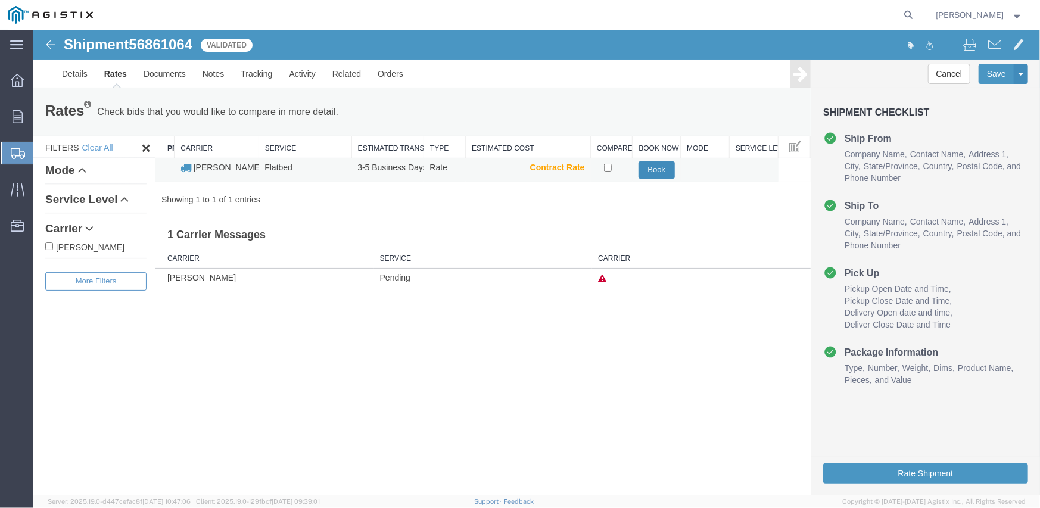
click at [664, 168] on button "Book" at bounding box center [656, 169] width 36 height 17
